Goal: Task Accomplishment & Management: Use online tool/utility

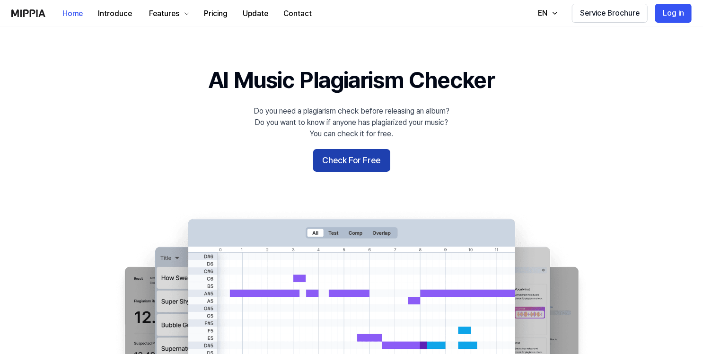
click at [345, 158] on button "Check For Free" at bounding box center [351, 160] width 77 height 23
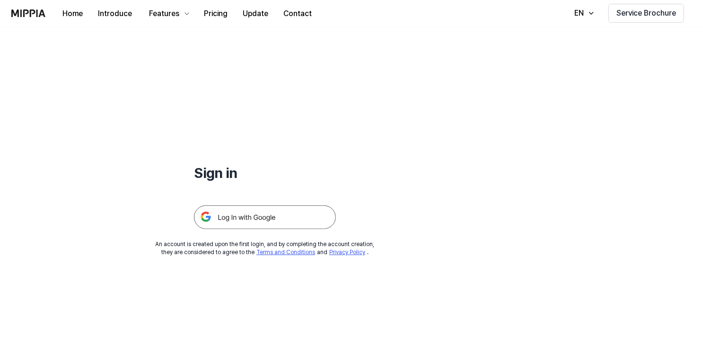
click at [244, 218] on img at bounding box center [265, 217] width 142 height 24
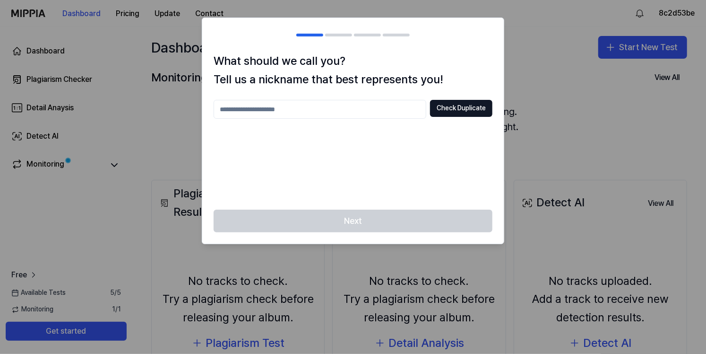
click at [277, 108] on input "text" at bounding box center [320, 109] width 213 height 19
type input "****"
click at [440, 113] on button "Check Duplicate" at bounding box center [461, 108] width 62 height 17
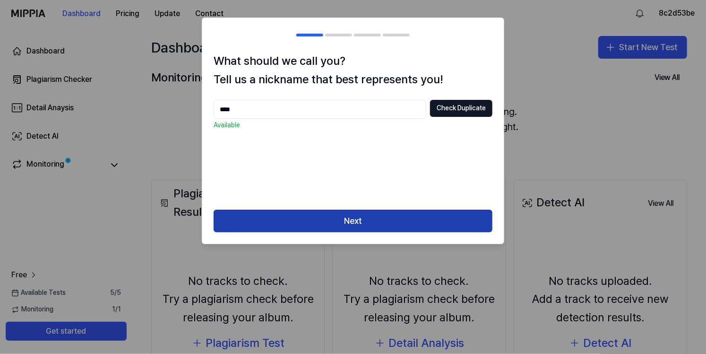
click at [322, 225] on button "Next" at bounding box center [353, 220] width 279 height 23
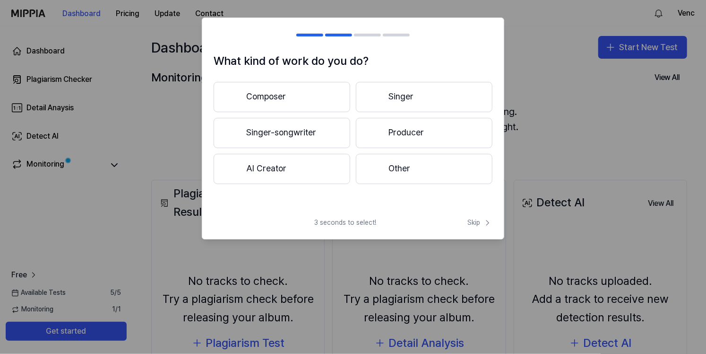
click at [305, 172] on button "AI Creator" at bounding box center [282, 169] width 137 height 30
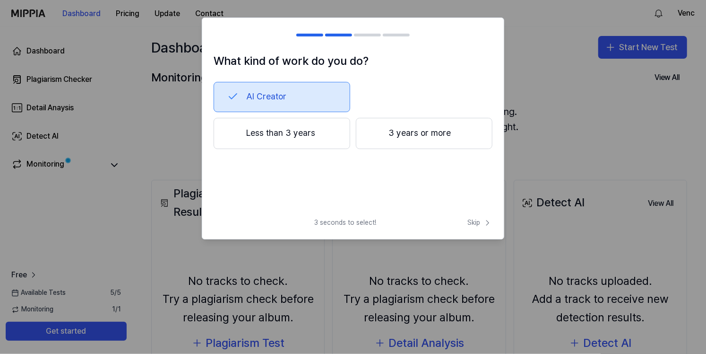
click at [297, 136] on button "Less than 3 years" at bounding box center [282, 133] width 137 height 31
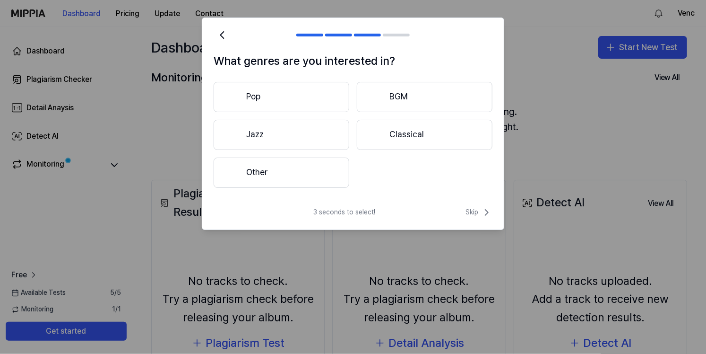
click at [388, 132] on button "Classical" at bounding box center [425, 135] width 136 height 30
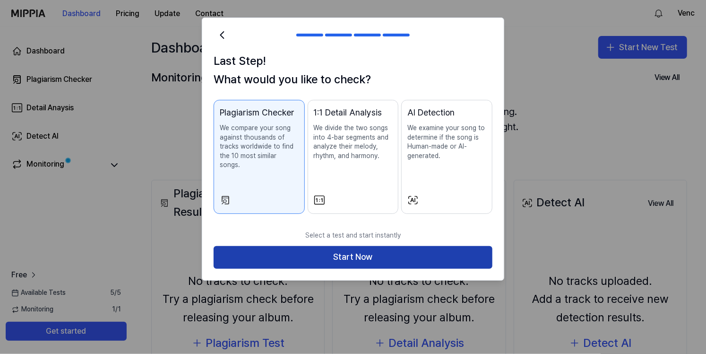
click at [334, 250] on button "Start Now" at bounding box center [353, 257] width 279 height 23
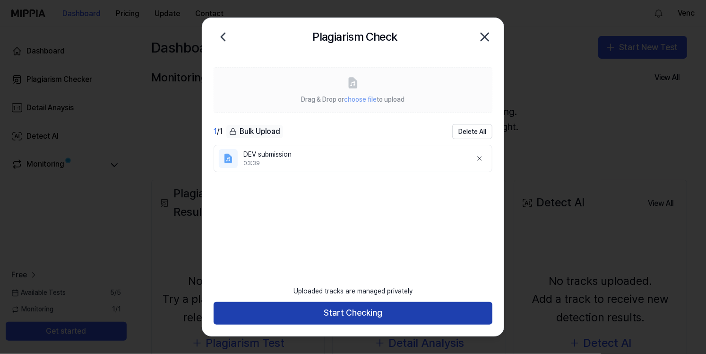
click at [336, 308] on button "Start Checking" at bounding box center [353, 313] width 279 height 23
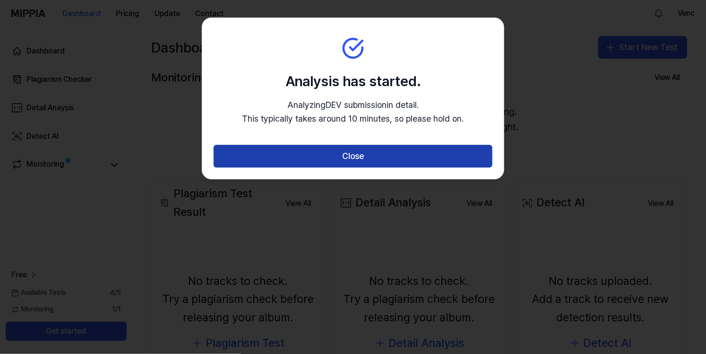
click at [342, 155] on button "Close" at bounding box center [353, 156] width 279 height 23
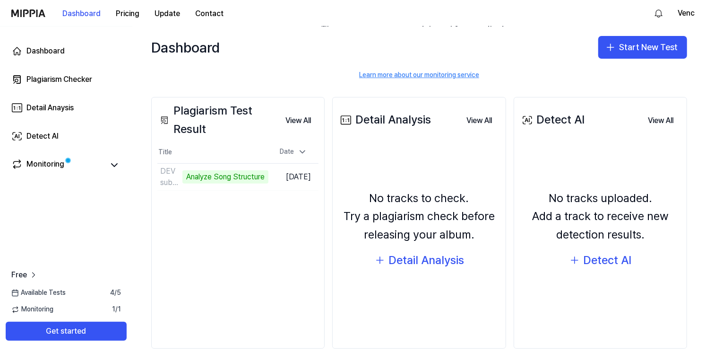
scroll to position [95, 0]
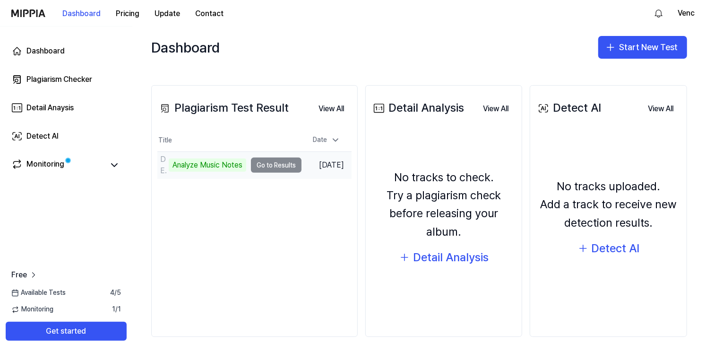
click at [277, 165] on td "DEV submission Analyze Music Notes Go to Results" at bounding box center [229, 165] width 144 height 26
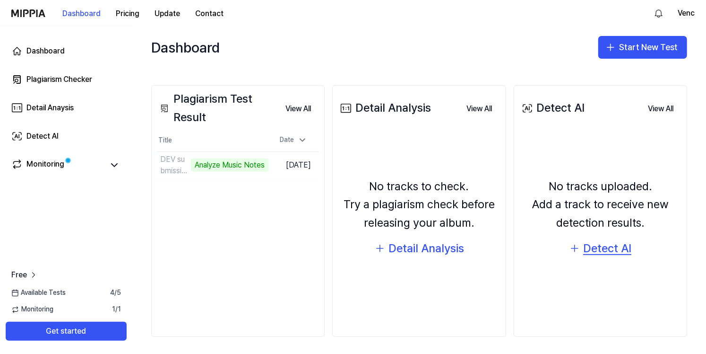
click at [601, 252] on div "Detect AI" at bounding box center [607, 248] width 48 height 18
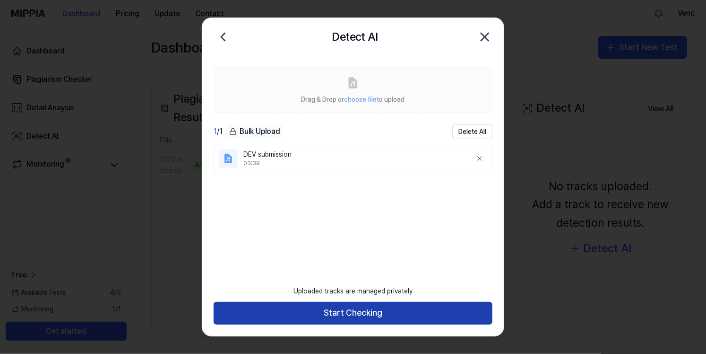
click at [338, 309] on button "Start Checking" at bounding box center [353, 313] width 279 height 23
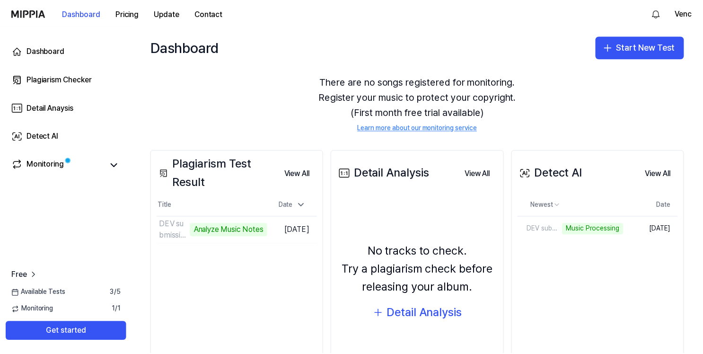
scroll to position [77, 0]
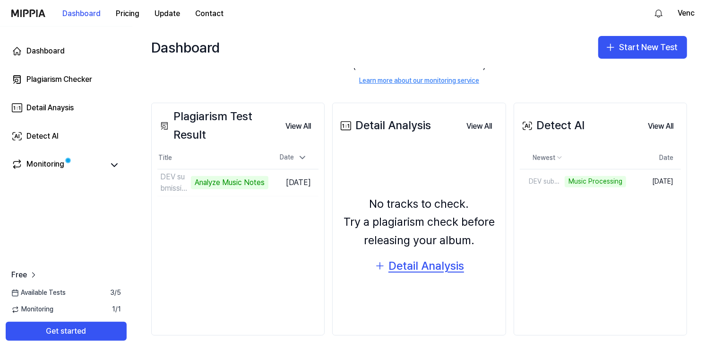
click at [427, 265] on div "Detail Analysis" at bounding box center [427, 266] width 76 height 18
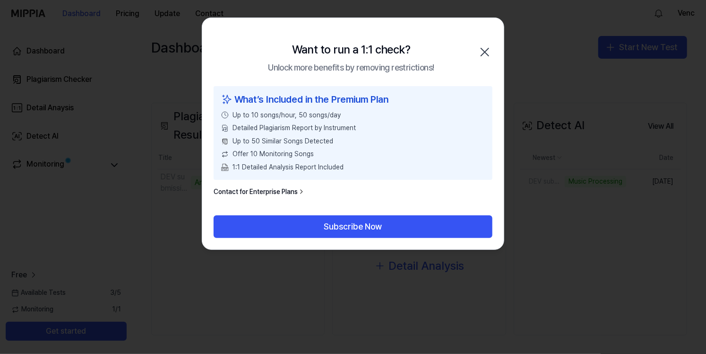
click at [486, 52] on icon "button" at bounding box center [485, 51] width 15 height 15
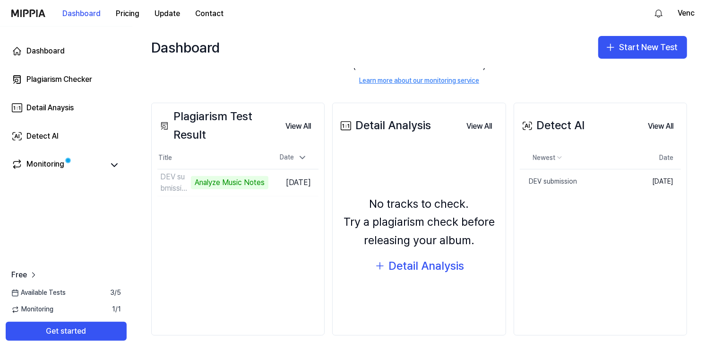
click at [571, 242] on div "Detect AI View All Detect AI Newest Date DEV submission Delete [DATE] View All" at bounding box center [601, 219] width 174 height 233
click at [111, 165] on icon at bounding box center [114, 164] width 11 height 11
click at [113, 163] on icon at bounding box center [114, 164] width 11 height 11
click at [246, 310] on div "Plagiarism Test Result View All Plagiarism Test Result Title Date DEV submissio…" at bounding box center [238, 219] width 174 height 233
click at [160, 250] on div "Plagiarism Test Result View All Plagiarism Test Result Title Date DEV submissio…" at bounding box center [238, 219] width 174 height 233
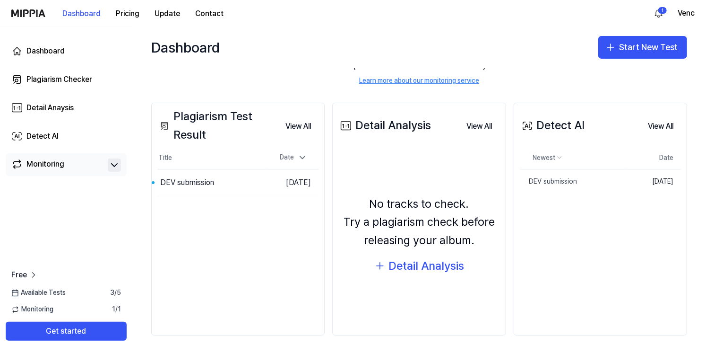
click at [217, 231] on div "Plagiarism Test Result View All Plagiarism Test Result Title Date DEV submissio…" at bounding box center [238, 219] width 174 height 233
click at [236, 183] on button "Go to Results" at bounding box center [243, 182] width 51 height 15
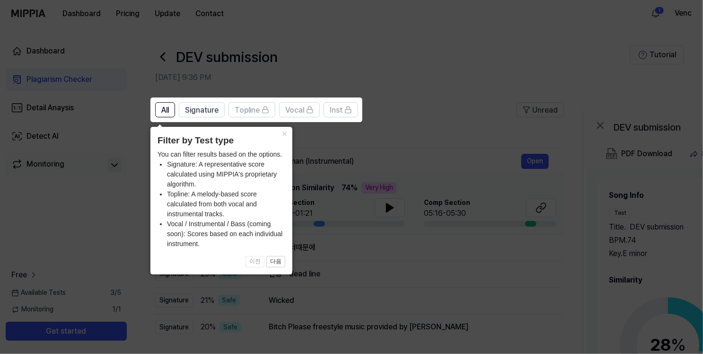
click at [418, 113] on icon at bounding box center [353, 177] width 706 height 354
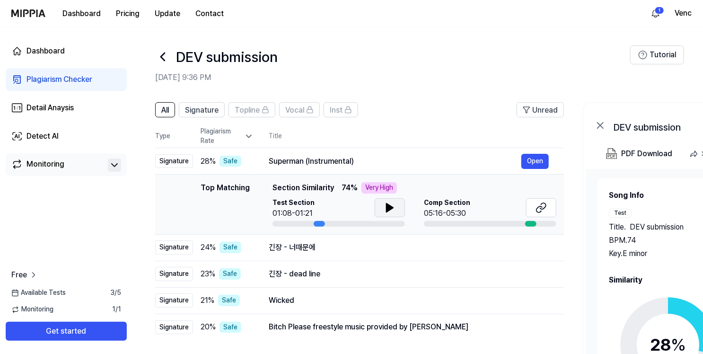
click at [381, 208] on button at bounding box center [389, 207] width 30 height 19
click at [387, 208] on icon at bounding box center [388, 208] width 2 height 8
click at [527, 225] on div at bounding box center [530, 224] width 11 height 6
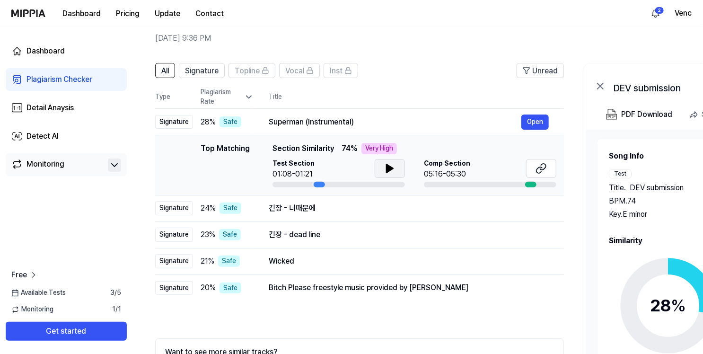
scroll to position [47, 0]
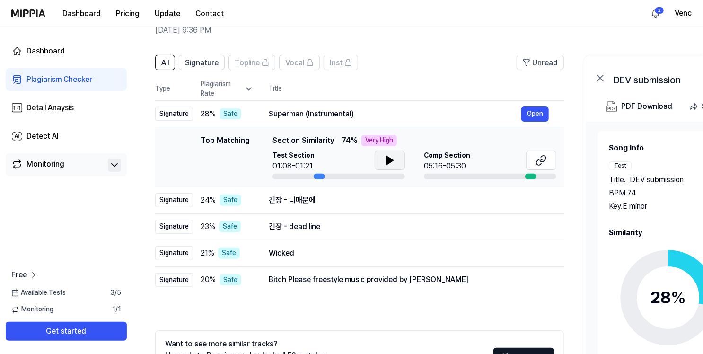
click at [392, 161] on icon at bounding box center [389, 160] width 11 height 11
click at [398, 161] on button at bounding box center [389, 160] width 30 height 19
click at [526, 173] on div "Comp Section 05:16-05:30" at bounding box center [490, 165] width 132 height 28
click at [527, 174] on div at bounding box center [530, 177] width 11 height 6
click at [534, 114] on button "Open" at bounding box center [534, 113] width 27 height 15
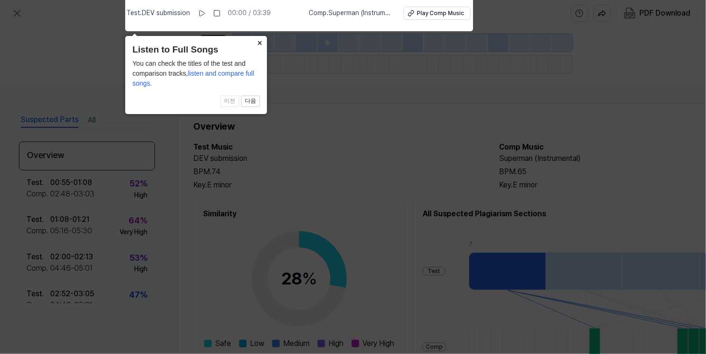
click at [257, 42] on button "×" at bounding box center [259, 42] width 15 height 13
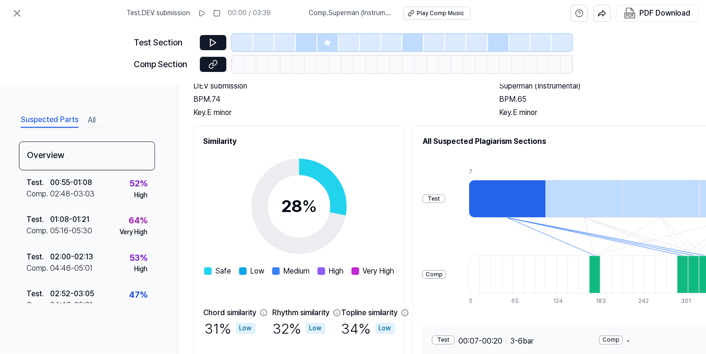
scroll to position [56, 0]
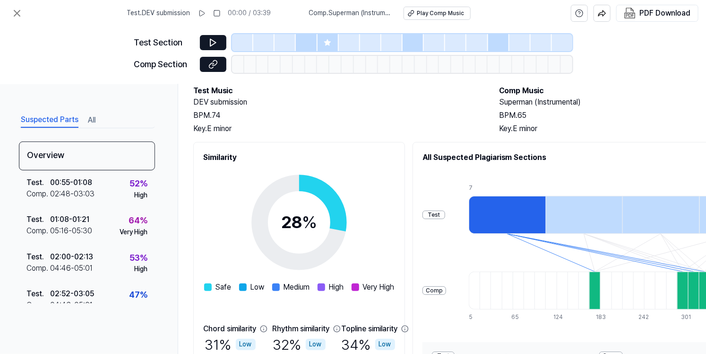
click at [546, 216] on div at bounding box center [507, 215] width 77 height 38
click at [606, 219] on div at bounding box center [584, 215] width 77 height 38
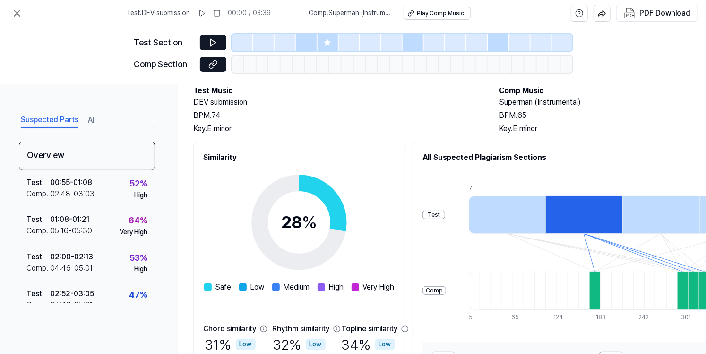
click at [546, 214] on div at bounding box center [507, 215] width 77 height 38
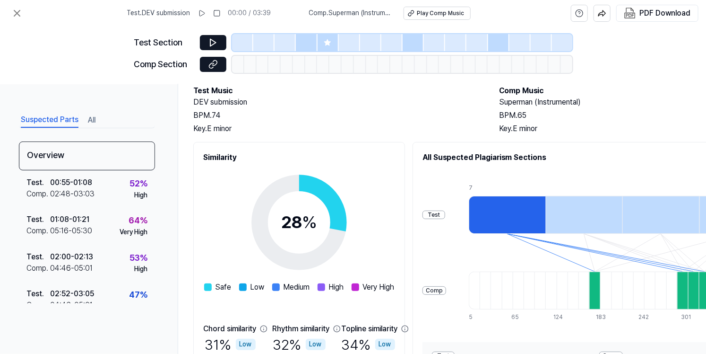
click at [601, 291] on div at bounding box center [595, 290] width 11 height 38
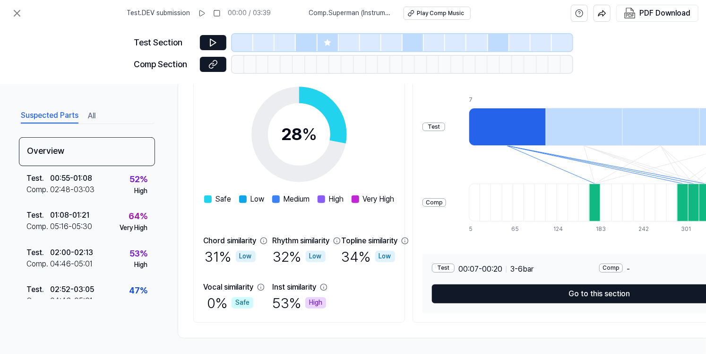
scroll to position [151, 0]
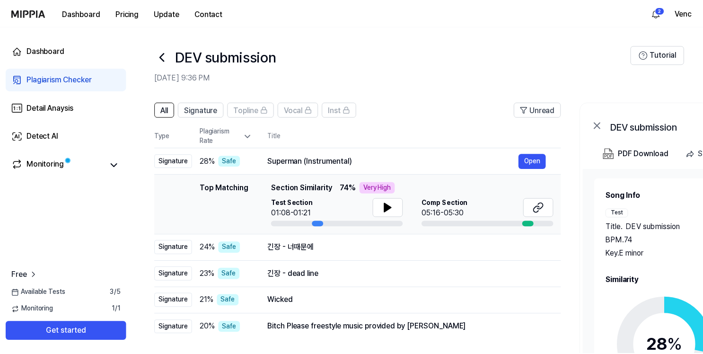
scroll to position [47, 0]
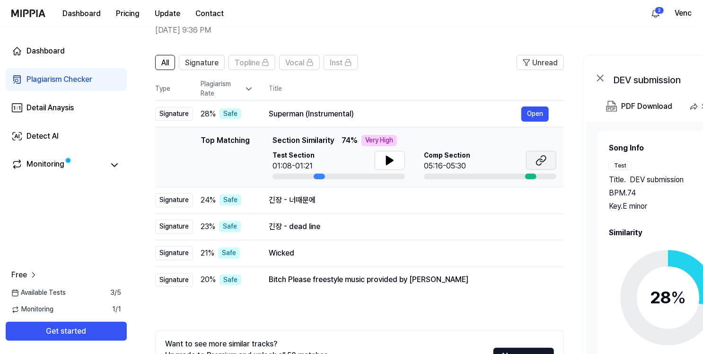
click at [532, 159] on button at bounding box center [541, 160] width 30 height 19
click at [383, 158] on button at bounding box center [389, 160] width 30 height 19
click at [387, 157] on icon at bounding box center [388, 161] width 2 height 8
click at [383, 200] on div "긴장 - 너때문에" at bounding box center [395, 199] width 252 height 11
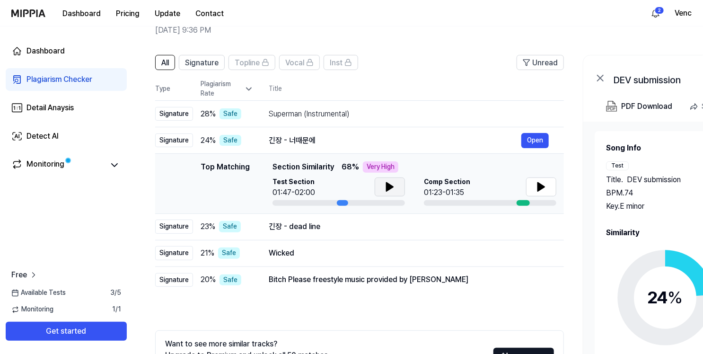
click at [398, 184] on button at bounding box center [389, 186] width 30 height 19
click at [394, 189] on icon at bounding box center [389, 186] width 11 height 11
click at [534, 189] on button at bounding box center [541, 186] width 30 height 19
click at [536, 188] on icon at bounding box center [540, 186] width 11 height 11
click at [409, 183] on div "Test Section 01:47-02:00 Comp Section 01:23-01:35" at bounding box center [414, 191] width 284 height 28
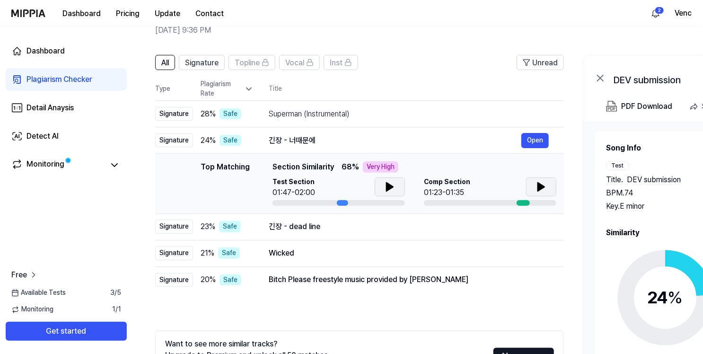
click at [402, 189] on button at bounding box center [389, 186] width 30 height 19
click at [396, 189] on button at bounding box center [389, 186] width 30 height 19
click at [383, 227] on div "긴장 - dead line" at bounding box center [395, 226] width 252 height 11
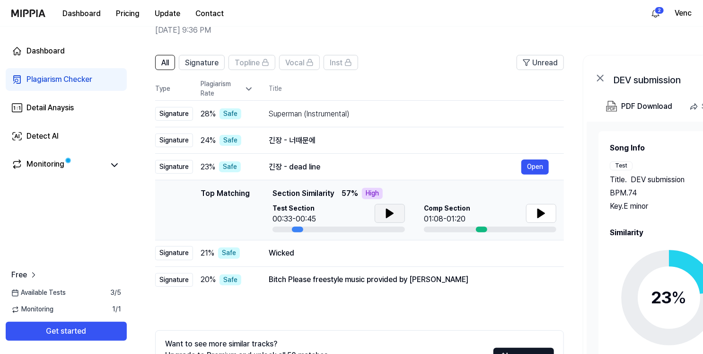
click at [396, 217] on button at bounding box center [389, 213] width 30 height 19
click at [391, 215] on icon at bounding box center [392, 213] width 2 height 8
click at [540, 216] on icon at bounding box center [541, 213] width 7 height 9
click at [536, 217] on icon at bounding box center [540, 213] width 11 height 11
click at [384, 210] on icon at bounding box center [389, 213] width 11 height 11
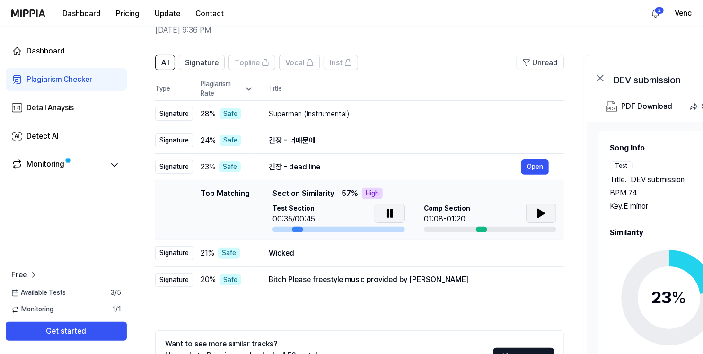
click at [387, 210] on icon at bounding box center [388, 213] width 2 height 8
click at [370, 251] on div "Wicked" at bounding box center [395, 252] width 252 height 11
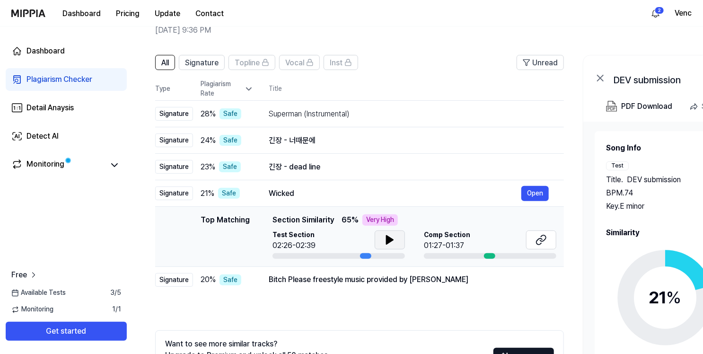
click at [388, 237] on icon at bounding box center [389, 239] width 7 height 9
click at [391, 240] on icon at bounding box center [392, 240] width 2 height 8
click at [542, 242] on icon at bounding box center [540, 239] width 11 height 11
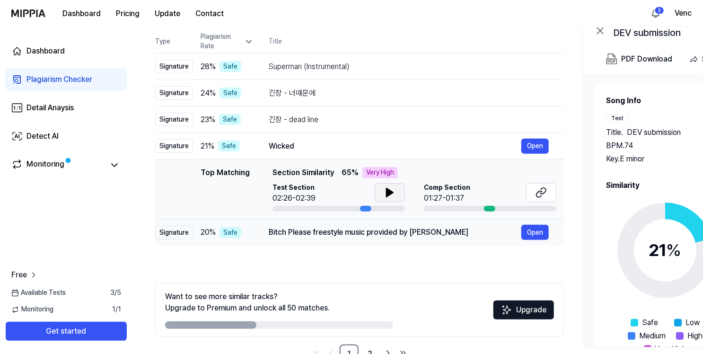
click at [489, 236] on div "Bitch Please freestyle music provided by [PERSON_NAME]" at bounding box center [395, 231] width 252 height 11
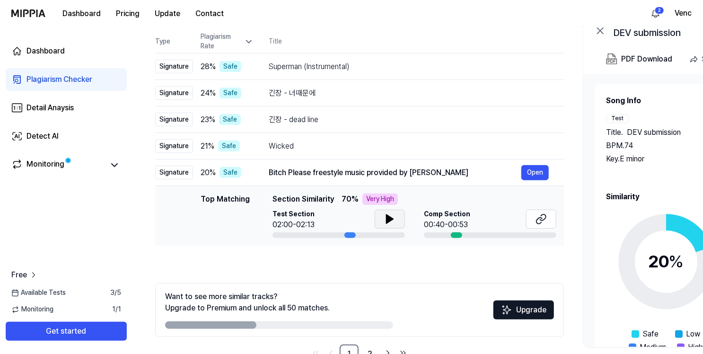
click at [389, 223] on icon at bounding box center [389, 218] width 11 height 11
click at [388, 218] on icon at bounding box center [388, 219] width 2 height 8
click at [544, 221] on icon at bounding box center [540, 218] width 11 height 11
click at [392, 217] on icon at bounding box center [389, 218] width 11 height 11
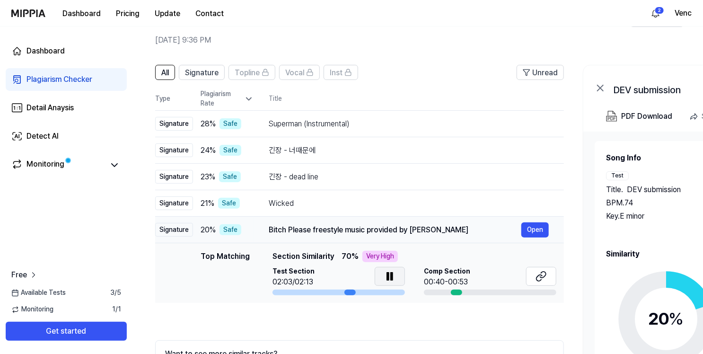
scroll to position [28, 0]
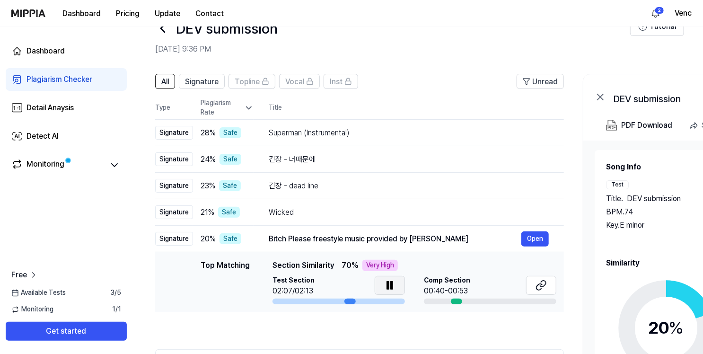
click at [270, 259] on td "Top Matching Top Matching Section Similarity 70 % Very High Test Section 02:07/…" at bounding box center [359, 282] width 409 height 60
click at [491, 243] on div "Bitch Please freestyle music provided by [PERSON_NAME]" at bounding box center [395, 238] width 252 height 11
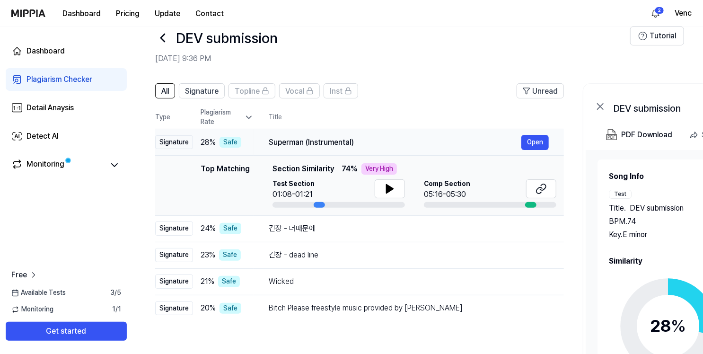
scroll to position [0, 0]
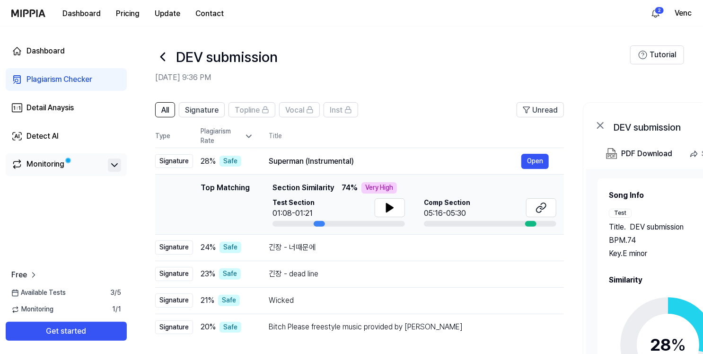
click at [111, 164] on icon at bounding box center [114, 164] width 11 height 11
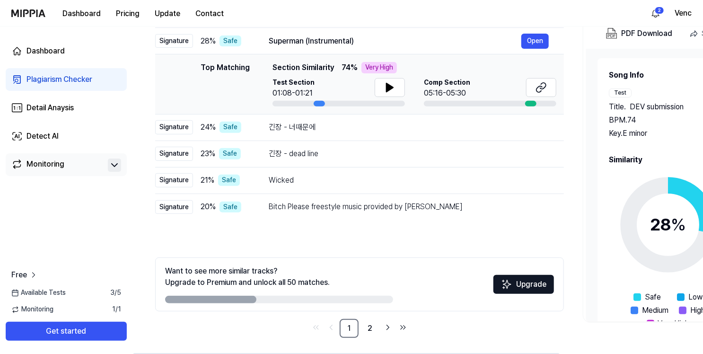
scroll to position [123, 0]
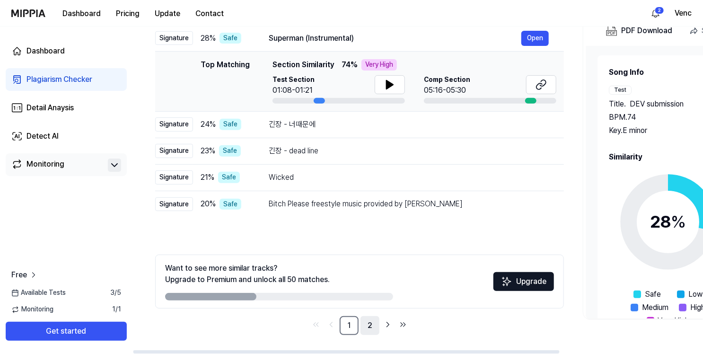
click at [367, 326] on link "2" at bounding box center [369, 325] width 19 height 19
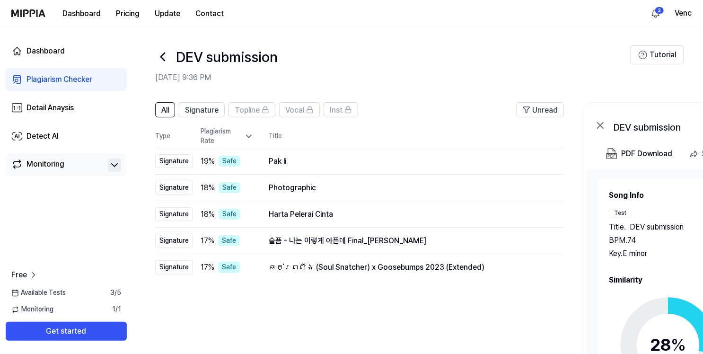
click at [246, 136] on icon at bounding box center [248, 135] width 9 height 9
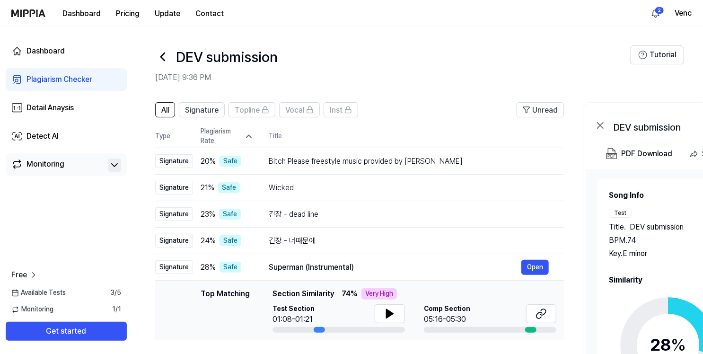
click at [246, 136] on icon at bounding box center [248, 136] width 5 height 2
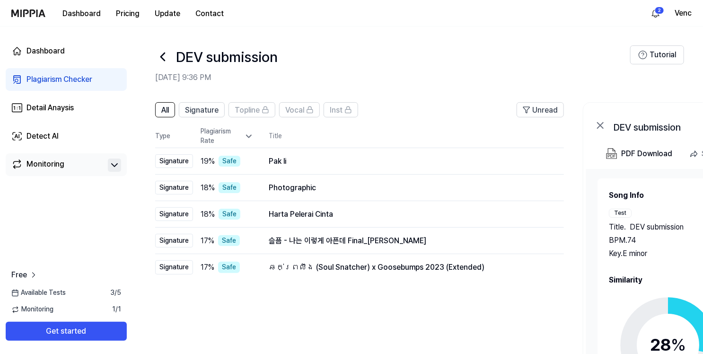
click at [246, 136] on icon at bounding box center [248, 135] width 9 height 9
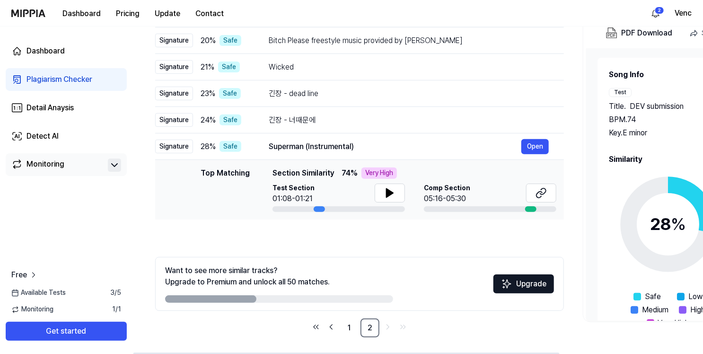
scroll to position [123, 0]
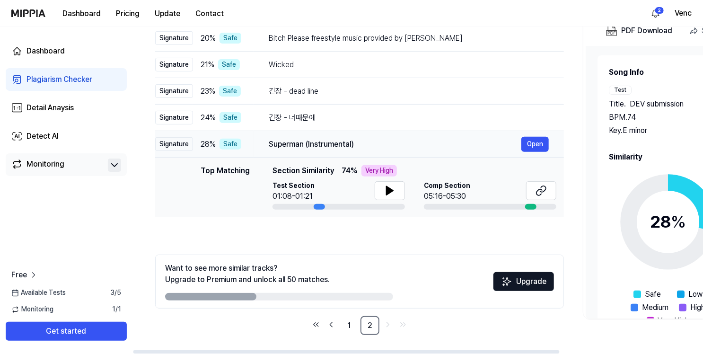
click at [364, 149] on div "Superman (Instrumental)" at bounding box center [395, 144] width 252 height 11
click at [346, 324] on link "1" at bounding box center [348, 325] width 19 height 19
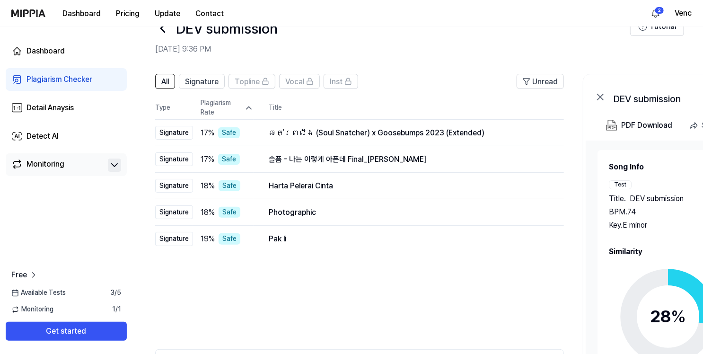
scroll to position [28, 0]
click at [110, 166] on icon at bounding box center [114, 164] width 11 height 11
click at [69, 165] on link "Monitoring" at bounding box center [57, 164] width 93 height 13
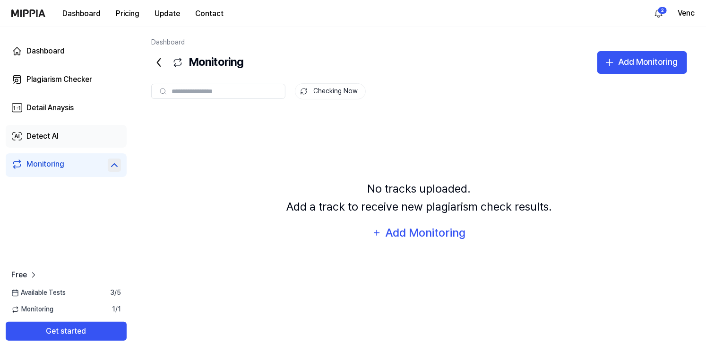
click at [40, 138] on div "Detect AI" at bounding box center [42, 136] width 32 height 11
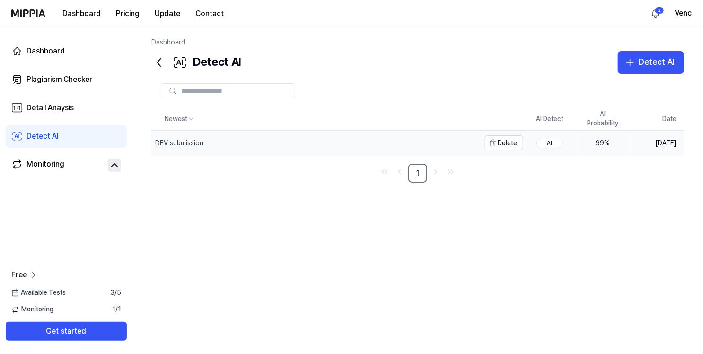
click at [233, 140] on div "DEV submission" at bounding box center [315, 143] width 329 height 25
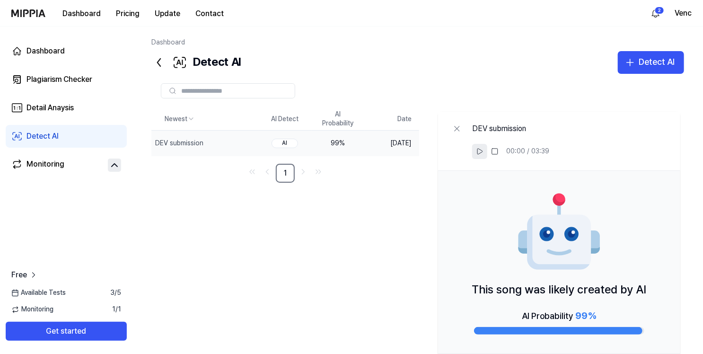
click at [478, 153] on icon at bounding box center [480, 152] width 8 height 8
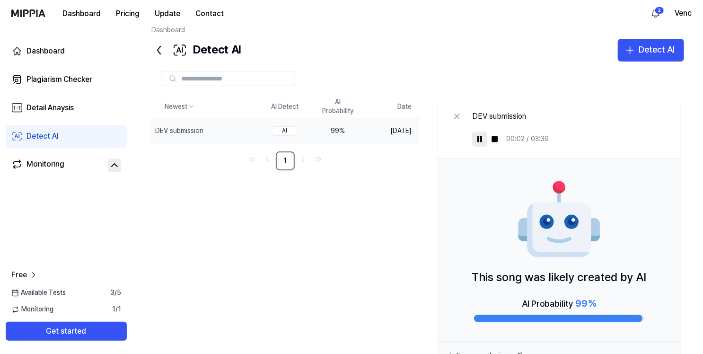
scroll to position [47, 0]
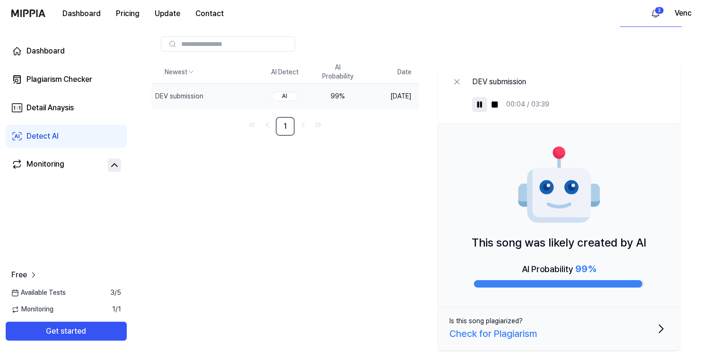
click at [655, 324] on icon "button" at bounding box center [660, 328] width 15 height 15
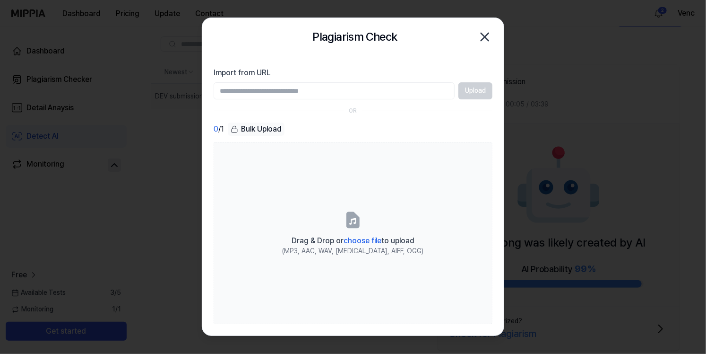
click at [483, 36] on icon "button" at bounding box center [485, 36] width 15 height 15
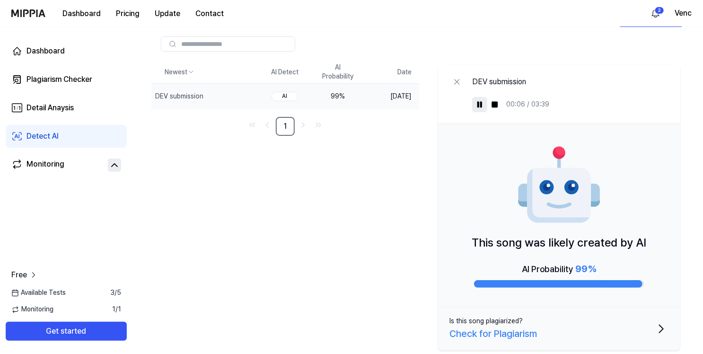
click at [481, 105] on icon at bounding box center [480, 105] width 8 height 8
click at [49, 79] on div "Plagiarism Checker" at bounding box center [59, 79] width 66 height 11
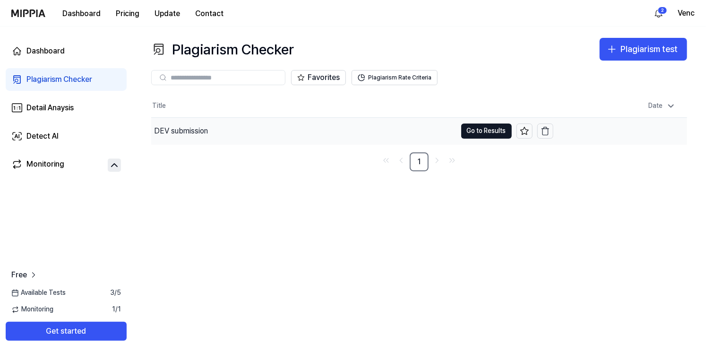
click at [234, 135] on div "DEV submission" at bounding box center [303, 131] width 305 height 26
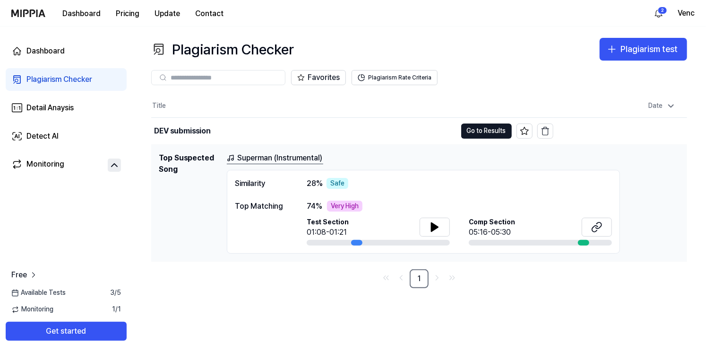
click at [189, 194] on h1 "Top Suspected Song" at bounding box center [189, 203] width 61 height 102
drag, startPoint x: 173, startPoint y: 166, endPoint x: 179, endPoint y: 164, distance: 6.1
click at [173, 166] on h1 "Top Suspected Song" at bounding box center [189, 203] width 61 height 102
click at [485, 134] on button "Go to Results" at bounding box center [486, 130] width 51 height 15
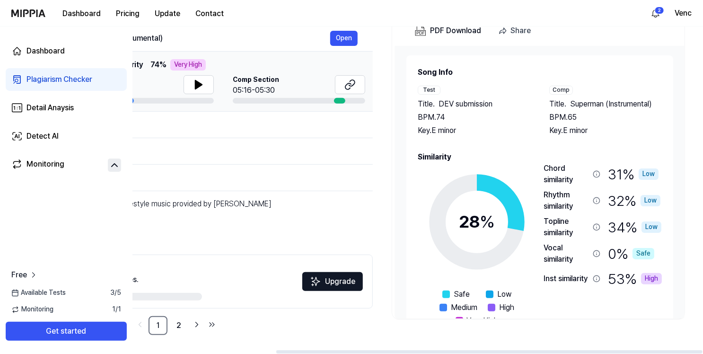
scroll to position [0, 191]
drag, startPoint x: 496, startPoint y: 350, endPoint x: 672, endPoint y: 356, distance: 176.0
click at [672, 353] on div at bounding box center [489, 351] width 426 height 3
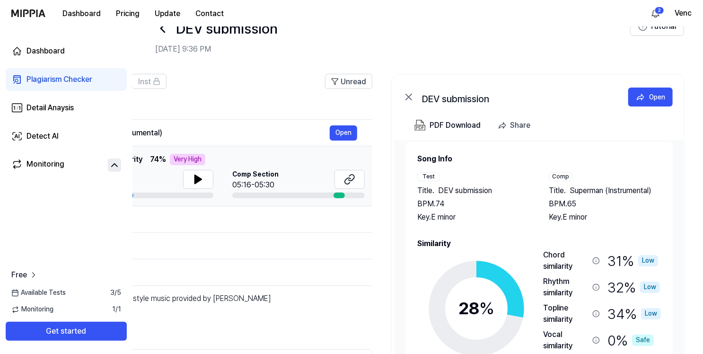
scroll to position [28, 0]
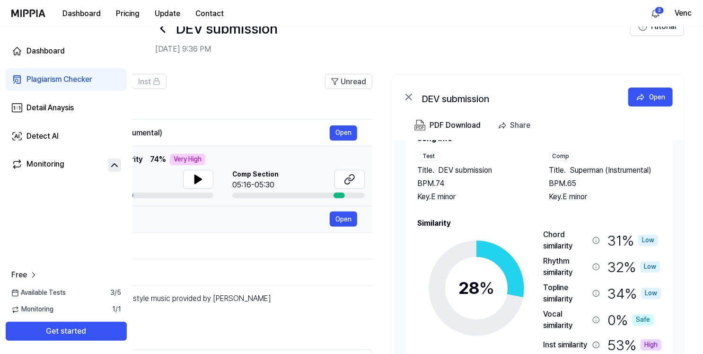
click at [304, 222] on div "긴장 - 너때문에" at bounding box center [203, 218] width 252 height 11
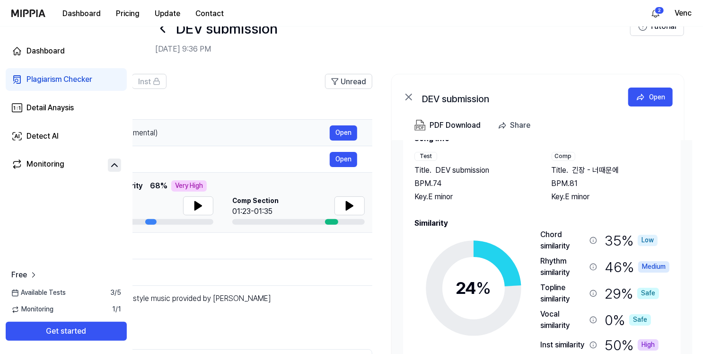
click at [230, 134] on div "Superman (Instrumental)" at bounding box center [203, 132] width 252 height 11
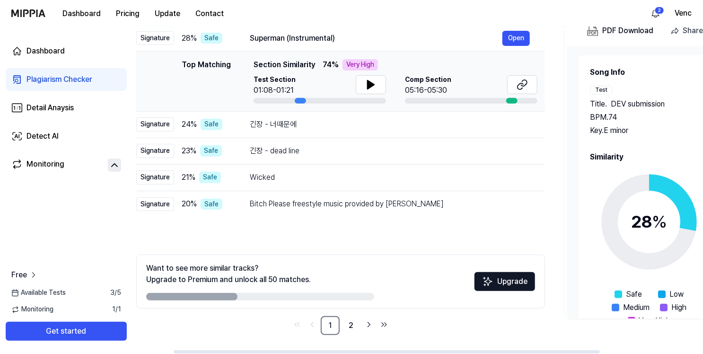
scroll to position [0, 0]
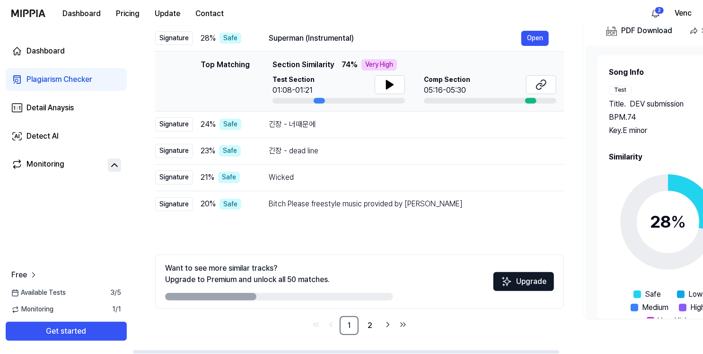
drag, startPoint x: 409, startPoint y: 350, endPoint x: 206, endPoint y: 323, distance: 205.5
click at [206, 350] on div at bounding box center [346, 351] width 426 height 3
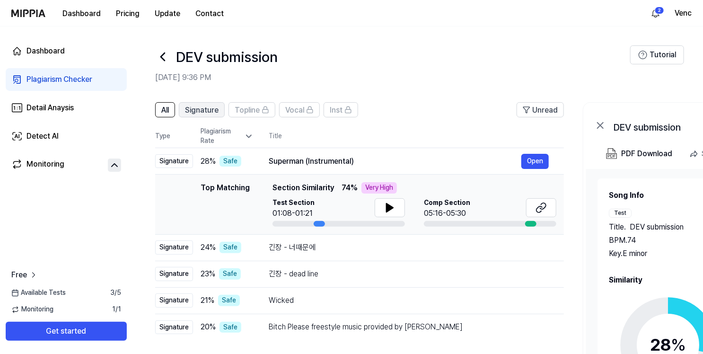
click at [195, 110] on span "Signature" at bounding box center [202, 109] width 34 height 11
click at [167, 116] on button "All" at bounding box center [165, 109] width 20 height 15
click at [74, 108] on div "Detail Anaysis" at bounding box center [49, 107] width 47 height 11
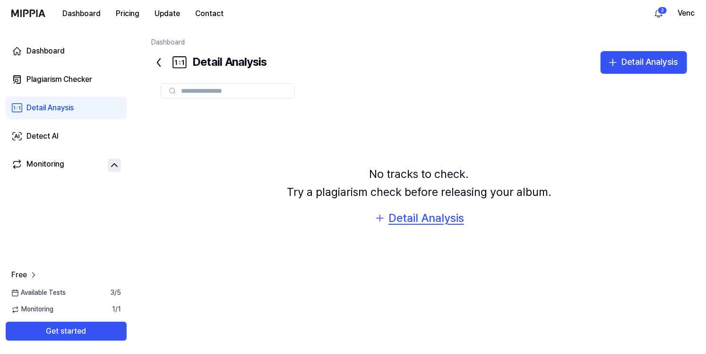
click at [400, 213] on div "Detail Analysis" at bounding box center [427, 218] width 76 height 18
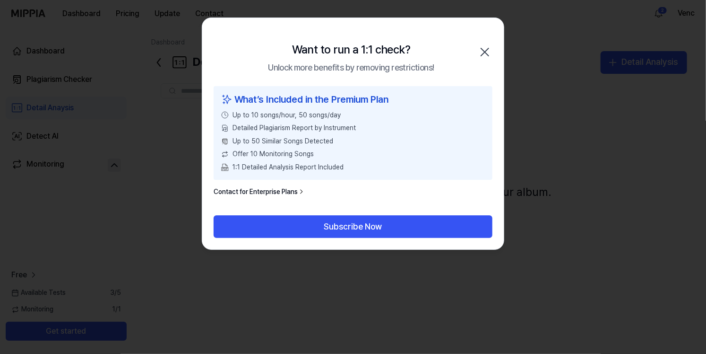
click at [485, 52] on icon "button" at bounding box center [485, 52] width 8 height 8
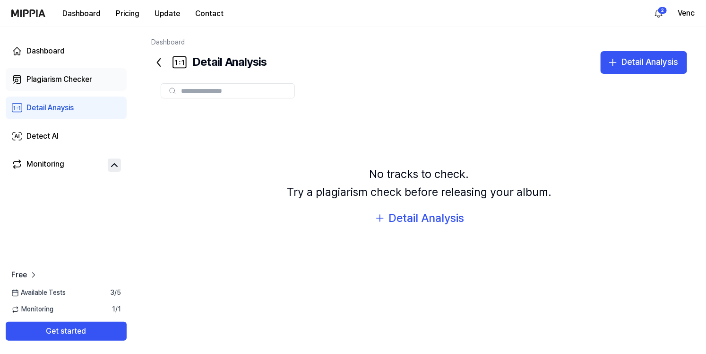
click at [60, 79] on div "Plagiarism Checker" at bounding box center [59, 79] width 66 height 11
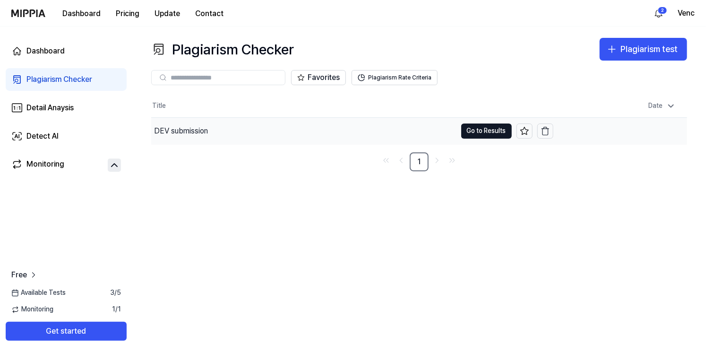
click at [270, 136] on div "DEV submission" at bounding box center [303, 131] width 305 height 26
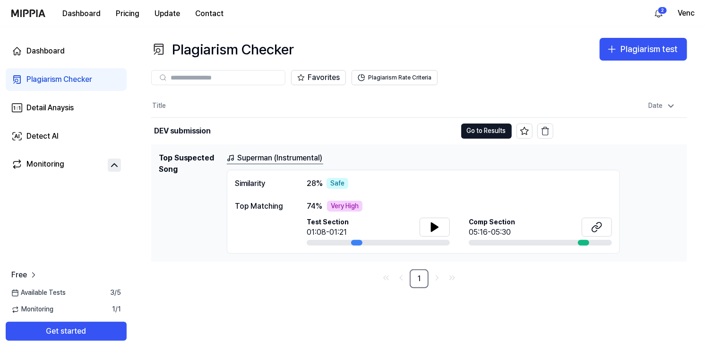
click at [250, 183] on div "Similarity" at bounding box center [261, 183] width 53 height 11
click at [252, 206] on div "Top Matching" at bounding box center [261, 205] width 53 height 11
click at [348, 208] on div "Very High" at bounding box center [344, 205] width 35 height 11
click at [429, 229] on icon at bounding box center [434, 226] width 11 height 11
click at [432, 229] on icon at bounding box center [433, 227] width 2 height 8
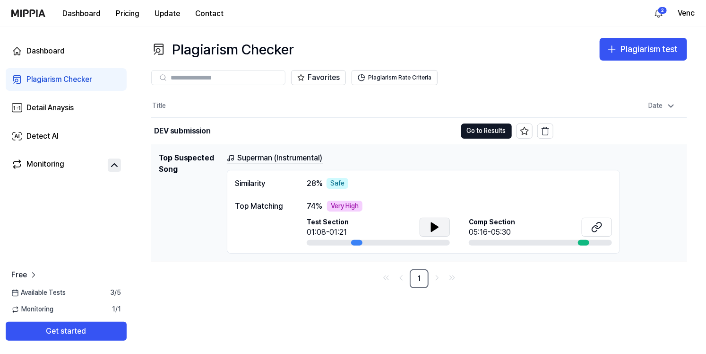
click at [111, 166] on icon at bounding box center [114, 164] width 11 height 11
click at [113, 166] on icon at bounding box center [114, 164] width 11 height 11
click at [68, 109] on div "Detail Anaysis" at bounding box center [49, 107] width 47 height 11
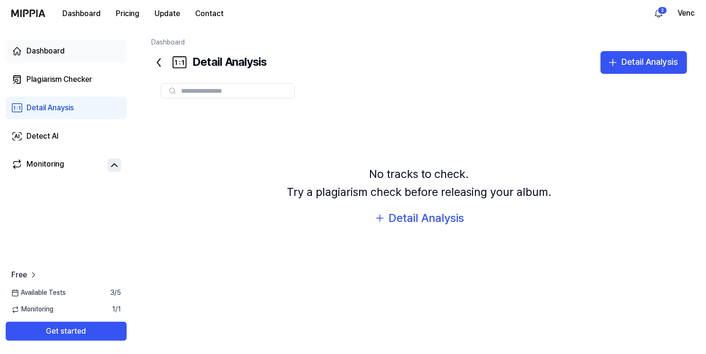
click at [34, 55] on div "Dashboard" at bounding box center [45, 50] width 38 height 11
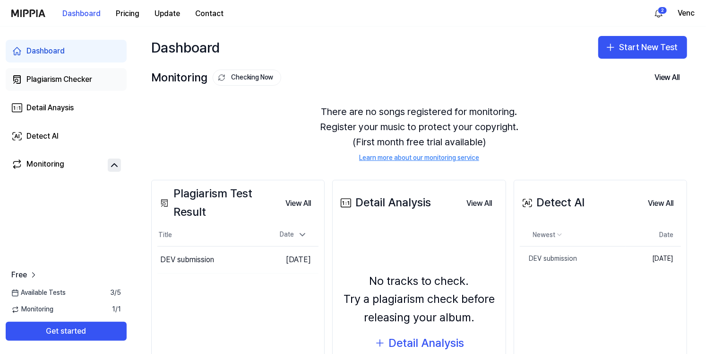
click at [43, 77] on div "Plagiarism Checker" at bounding box center [59, 79] width 66 height 11
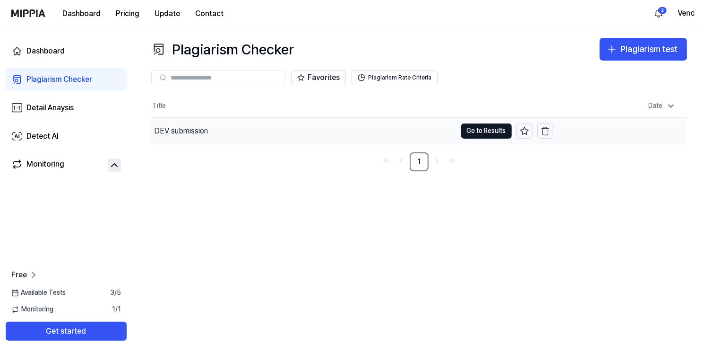
click at [287, 134] on div "DEV submission" at bounding box center [303, 131] width 305 height 26
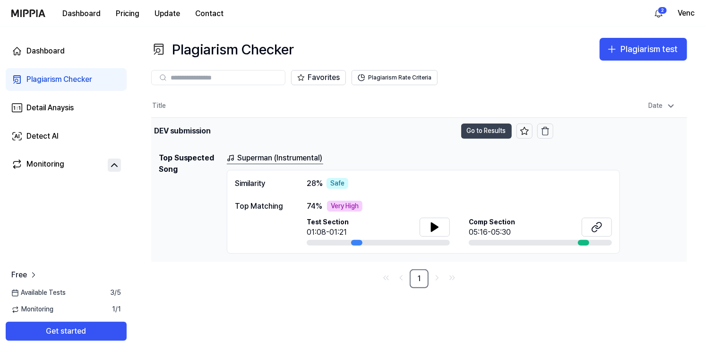
click at [483, 130] on button "Go to Results" at bounding box center [486, 130] width 51 height 15
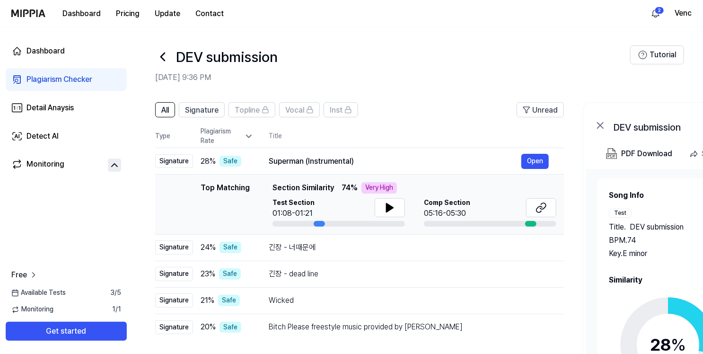
click at [118, 218] on div "Dashboard Plagiarism Checker Detail Anaysis Detect AI Monitoring Free Available…" at bounding box center [66, 189] width 132 height 327
click at [113, 164] on icon at bounding box center [114, 164] width 11 height 11
click at [109, 165] on icon at bounding box center [114, 164] width 11 height 11
